Goal: Transaction & Acquisition: Purchase product/service

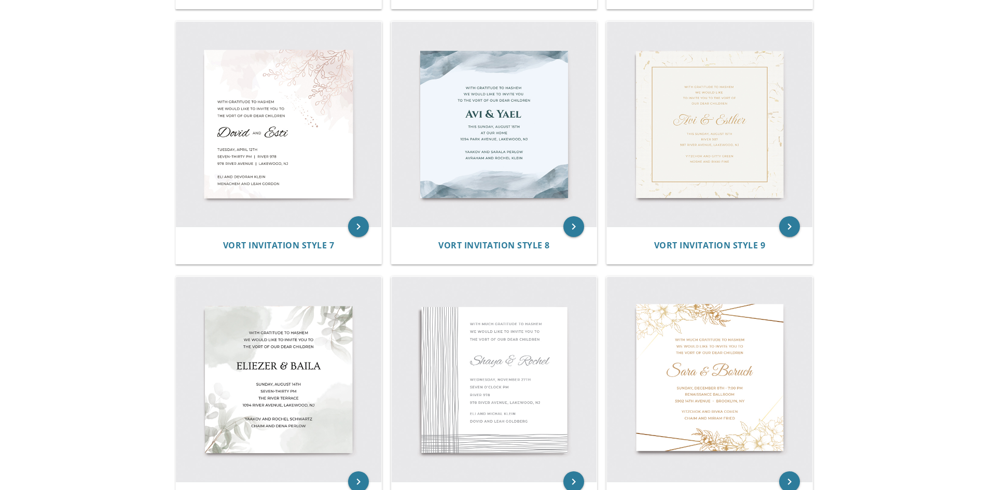
scroll to position [724, 0]
click at [286, 147] on img at bounding box center [278, 124] width 205 height 205
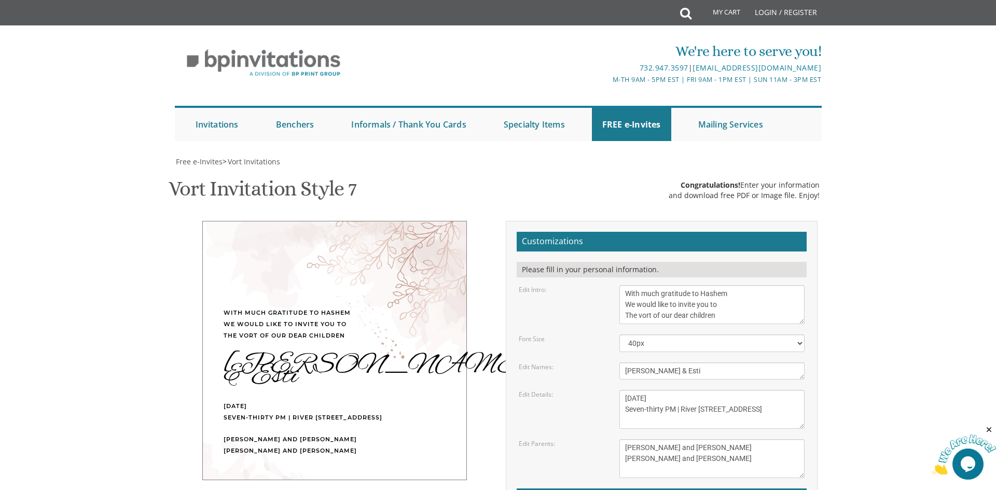
click at [662, 367] on textarea "Dovid & Esti" at bounding box center [712, 371] width 186 height 17
type textarea "Azaryahu & Naomi"
click at [995, 133] on div "We're here to serve you! 732.947.3597 | invitations@bpprintgroup.com M-Th 9am -…" at bounding box center [498, 89] width 996 height 116
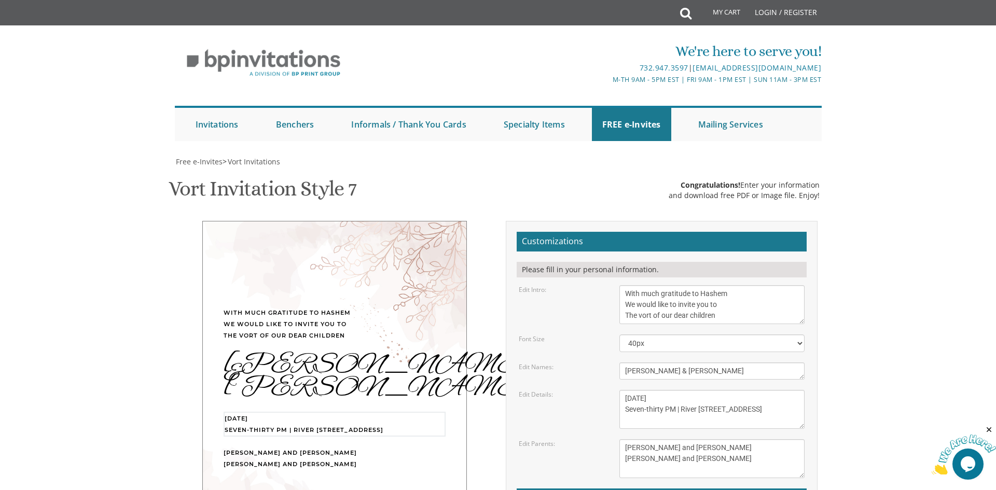
drag, startPoint x: 688, startPoint y: 399, endPoint x: 656, endPoint y: 399, distance: 32.7
click at [656, 399] on textarea "Tuesday, April 12th Seven-thirty PM | River 978 978 River Avenue | Lakewood, NJ" at bounding box center [712, 409] width 186 height 39
click at [642, 398] on textarea "Tuesday, April 12th Seven-thirty PM | River 978 978 River Avenue | Lakewood, NJ" at bounding box center [712, 409] width 186 height 39
type textarea "Monday, August 18th Seven-thirty PM | River 978 978 River Avenue | Lakewood, NJ"
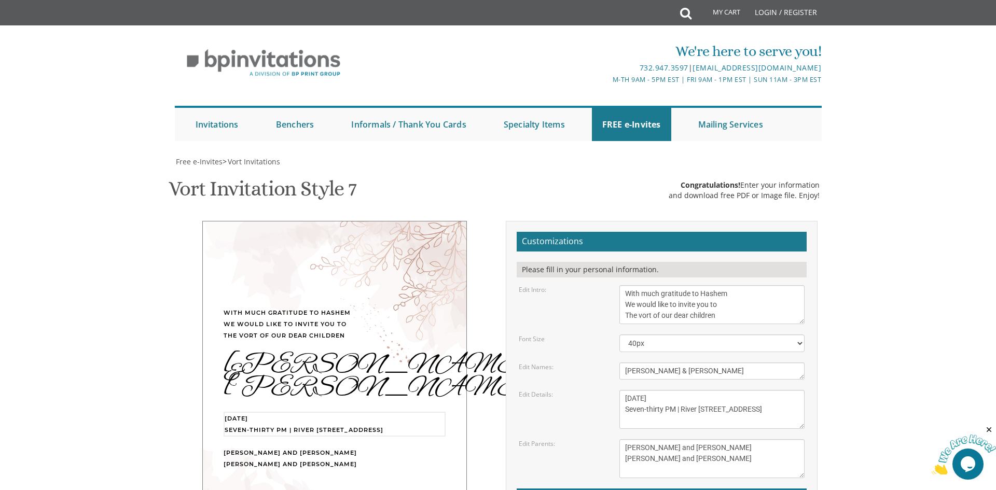
click at [836, 269] on body "My Cart Total: View Cart Item(s) Submit My Cart Total: View Cart Item(s) Login …" at bounding box center [498, 432] width 996 height 864
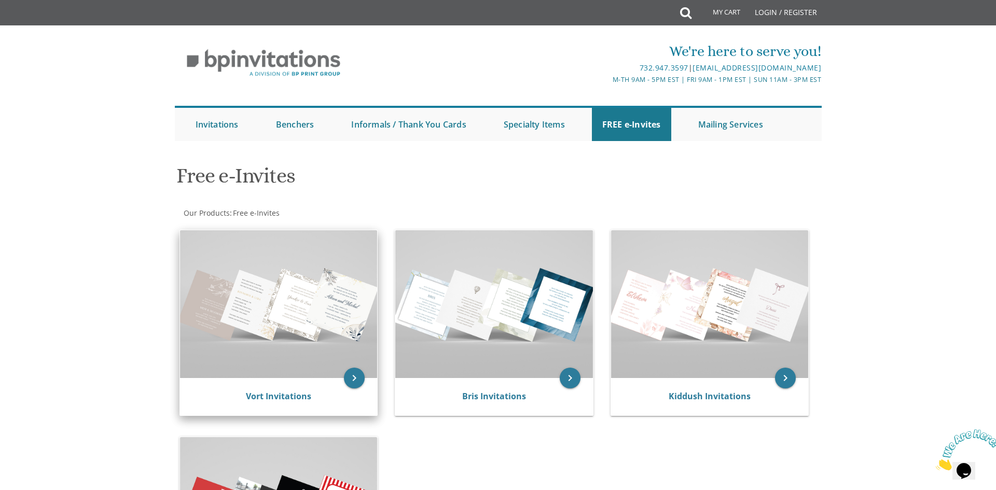
click at [227, 327] on img at bounding box center [279, 304] width 198 height 148
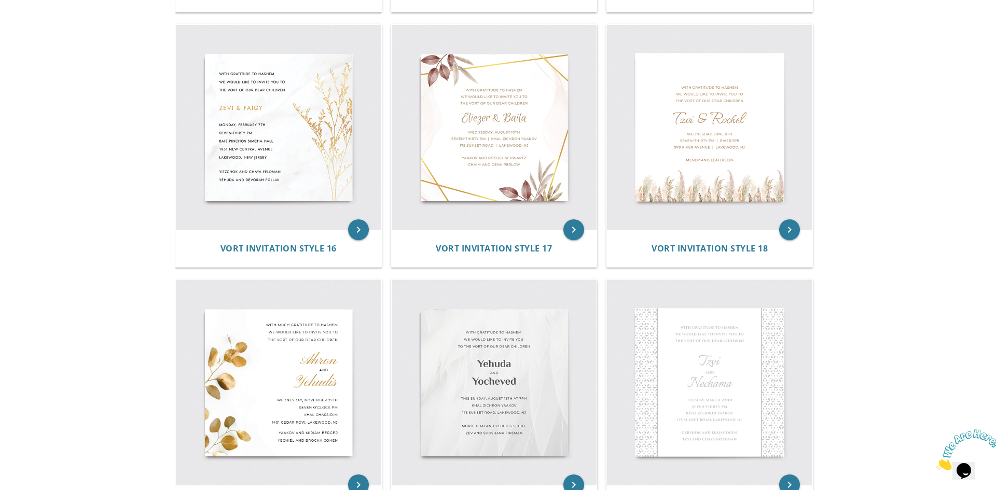
scroll to position [1486, 0]
click at [269, 422] on img at bounding box center [278, 383] width 205 height 205
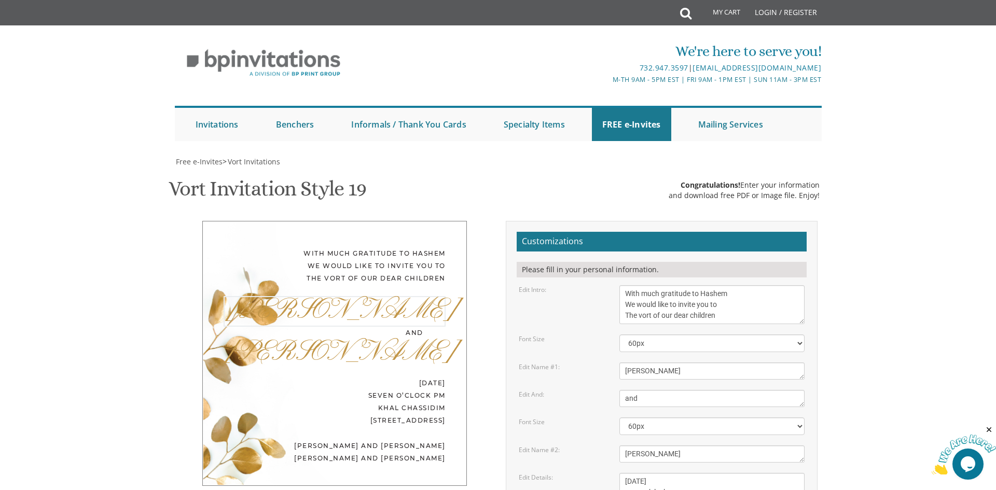
drag, startPoint x: 671, startPoint y: 372, endPoint x: 613, endPoint y: 382, distance: 59.4
click at [613, 382] on form "Customizations Please fill in your personal information. Edit Intro: With much …" at bounding box center [662, 442] width 290 height 421
type textarea "Azaryahu"
click at [656, 460] on textarea "Yehudis" at bounding box center [712, 454] width 186 height 17
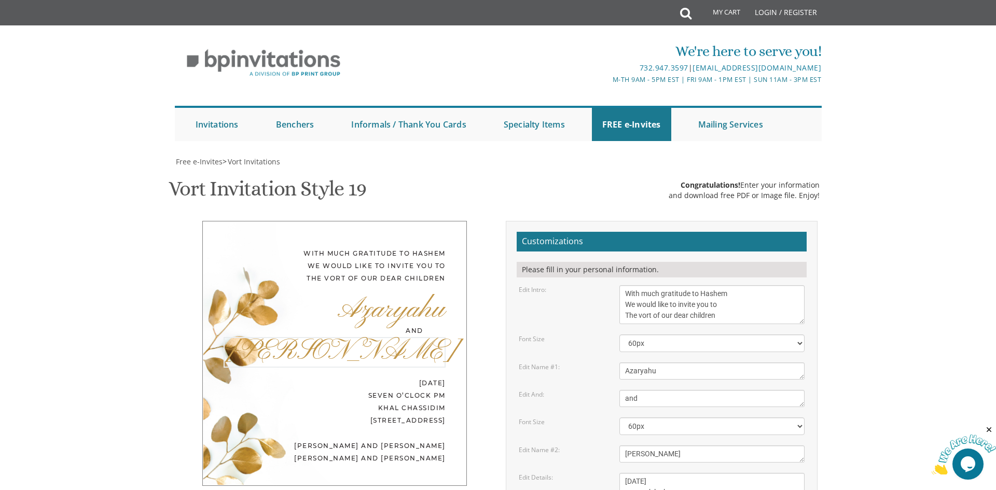
type textarea "Naomi"
click at [870, 150] on body "My Cart Total: View Cart Item(s) Submit My Cart Total: View Cart Item(s) Login …" at bounding box center [498, 473] width 996 height 947
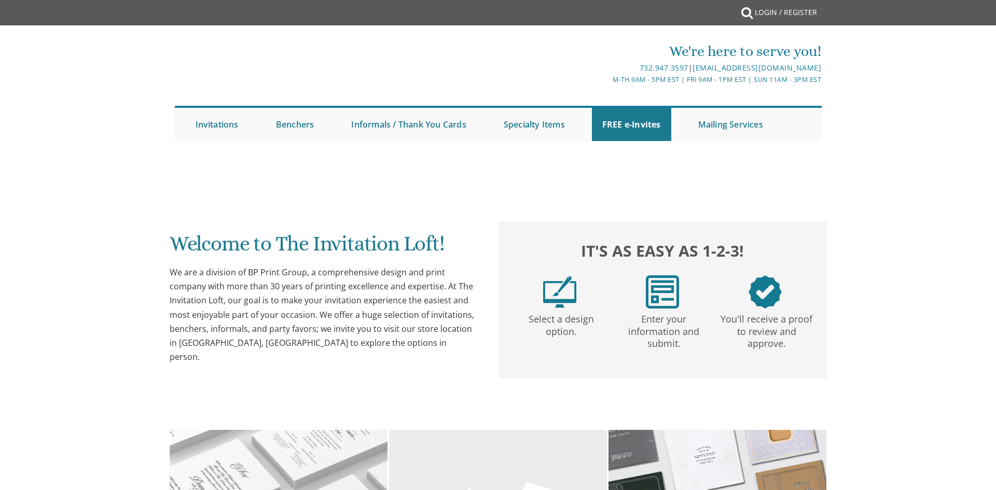
scroll to position [287, 0]
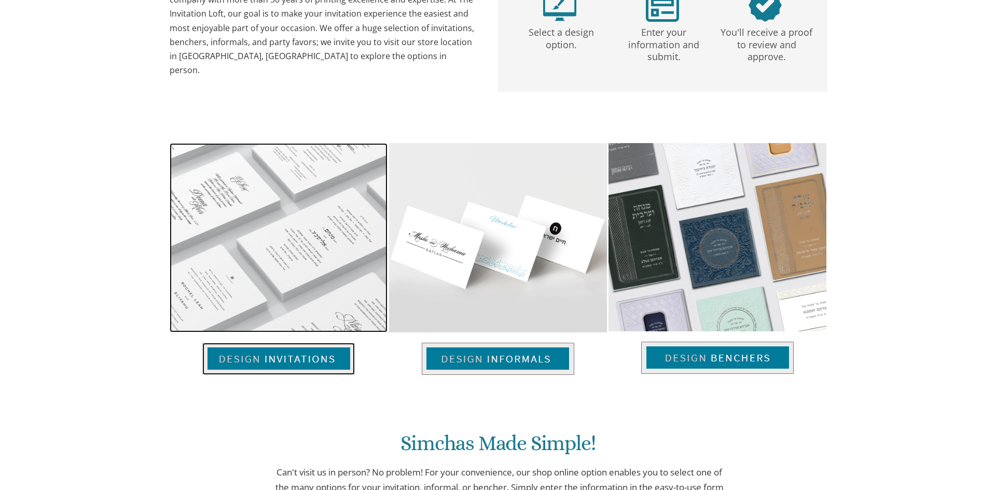
click at [315, 358] on img at bounding box center [278, 359] width 152 height 32
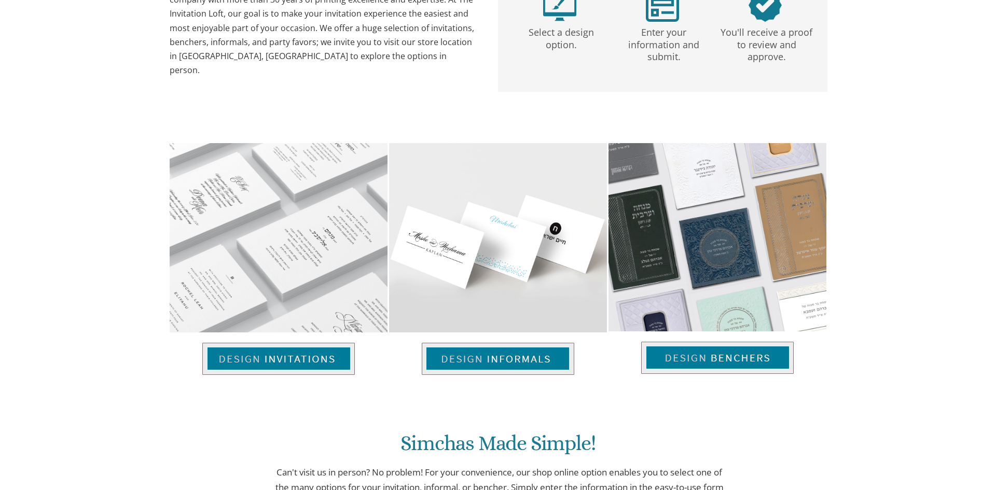
click at [617, 117] on div "Welcome to The Invitation Loft! We are a division of BP Print Group, a comprehe…" at bounding box center [498, 230] width 647 height 701
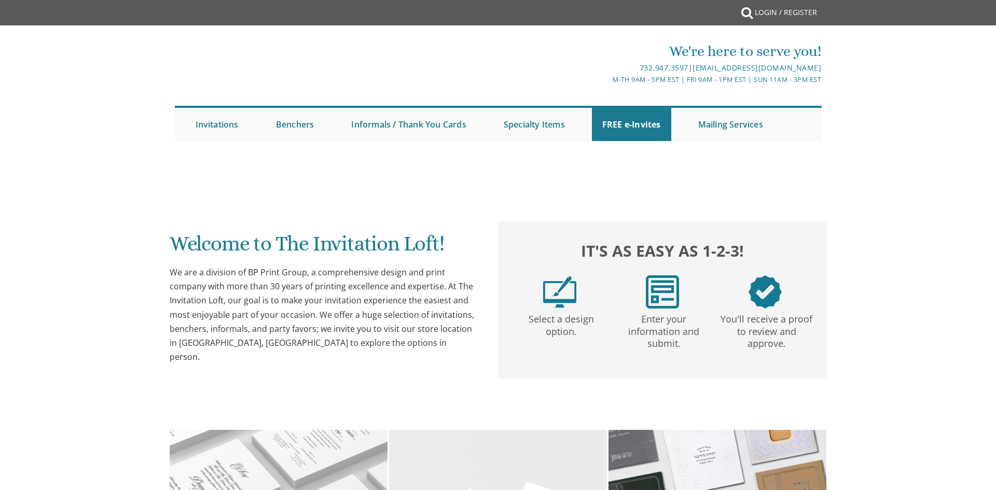
scroll to position [0, 0]
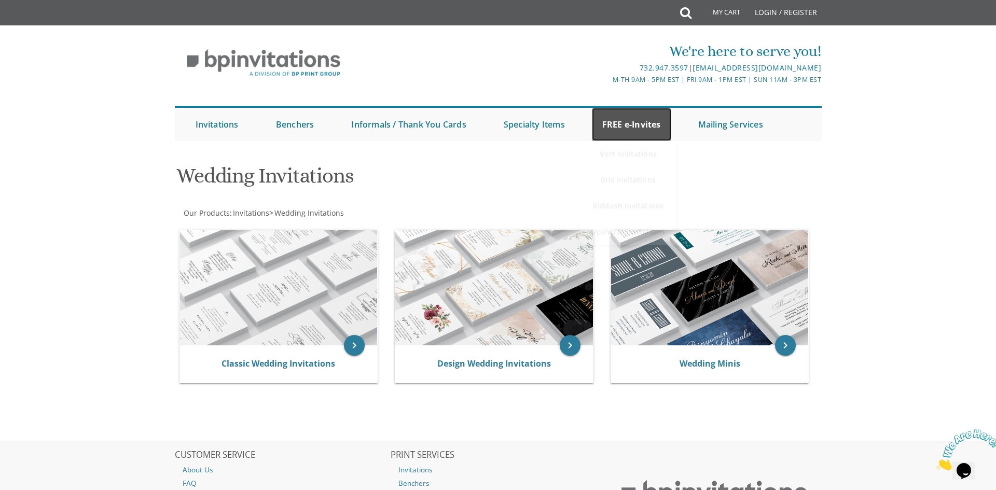
click at [621, 116] on link "FREE e-Invites" at bounding box center [631, 124] width 79 height 33
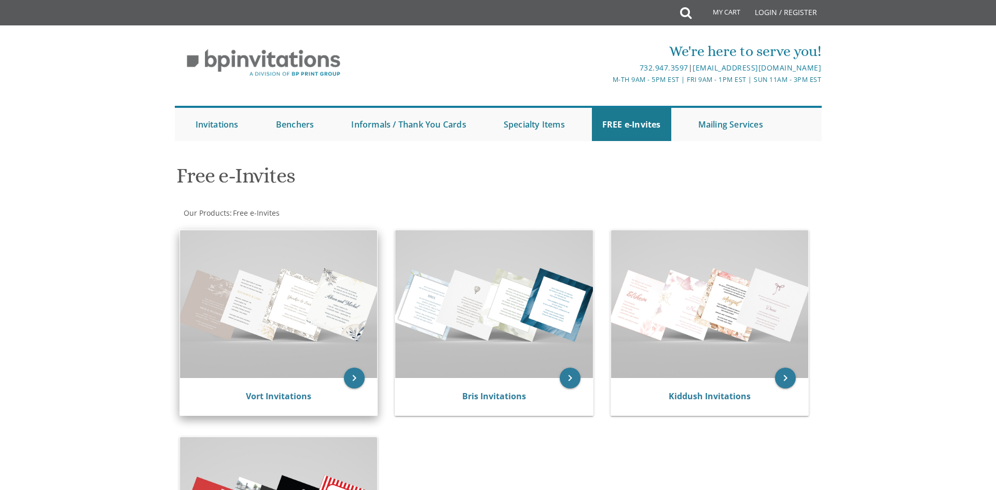
click at [306, 293] on img at bounding box center [279, 304] width 198 height 148
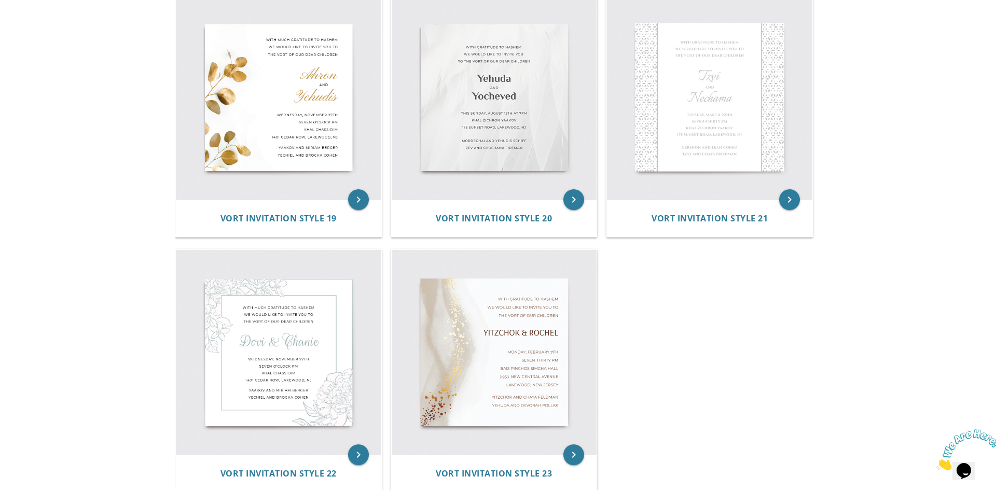
scroll to position [1773, 0]
click at [509, 372] on img at bounding box center [494, 351] width 205 height 205
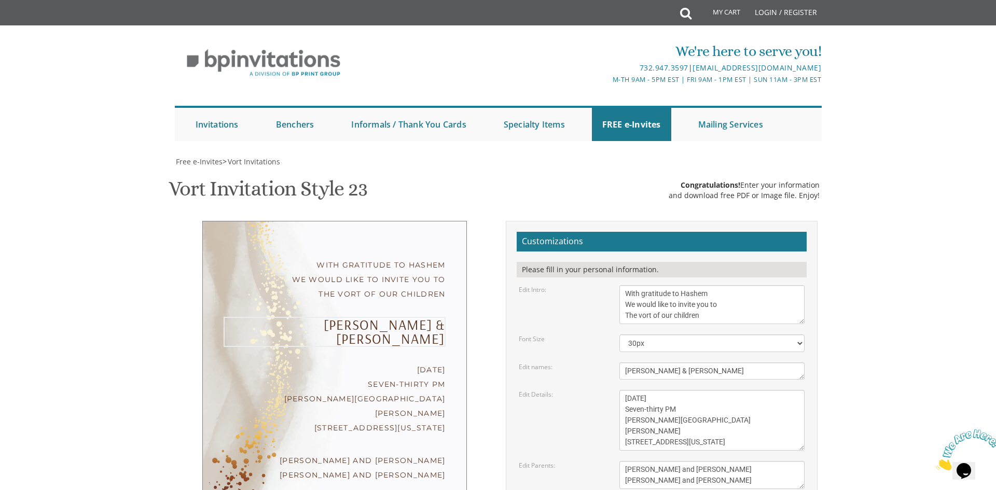
drag, startPoint x: 722, startPoint y: 369, endPoint x: 611, endPoint y: 373, distance: 110.5
click at [611, 373] on div "[PERSON_NAME] & [PERSON_NAME]" at bounding box center [711, 371] width 201 height 17
type textarea "[PERSON_NAME] & [PERSON_NAME]"
click at [696, 390] on textarea "[DATE] Seven-thirty PM [PERSON_NAME][GEOGRAPHIC_DATA][PERSON_NAME] [STREET_ADDR…" at bounding box center [712, 420] width 186 height 61
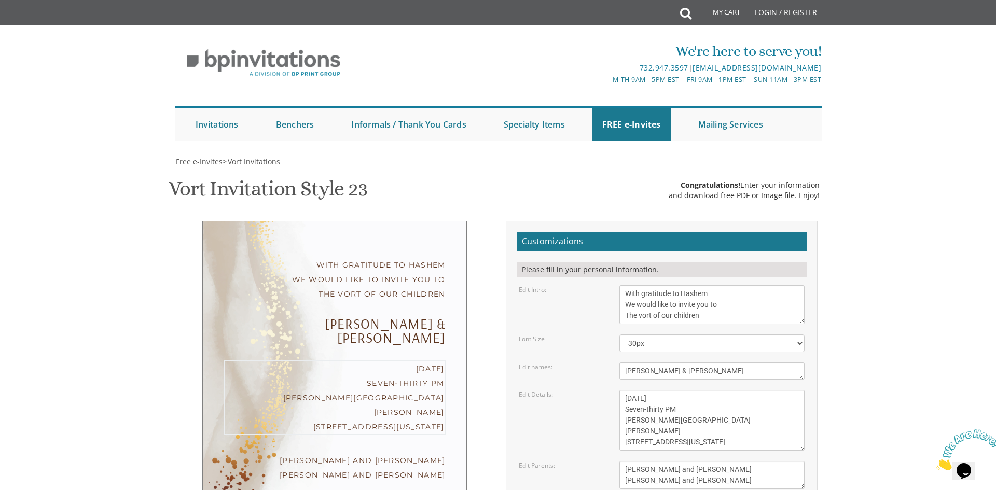
drag, startPoint x: 655, startPoint y: 283, endPoint x: 698, endPoint y: 284, distance: 43.1
click at [698, 390] on textarea "[DATE] Seven-thirty PM [PERSON_NAME][GEOGRAPHIC_DATA][PERSON_NAME] [STREET_ADDR…" at bounding box center [712, 420] width 186 height 61
type textarea "[DATE] Seven-thirty PM [PERSON_NAME][GEOGRAPHIC_DATA][PERSON_NAME] [STREET_ADDR…"
click at [907, 173] on body "My Cart Total: View Cart Item(s) Submit My Cart Total: View Cart Item(s) Login …" at bounding box center [498, 437] width 996 height 874
